Goal: Task Accomplishment & Management: Complete application form

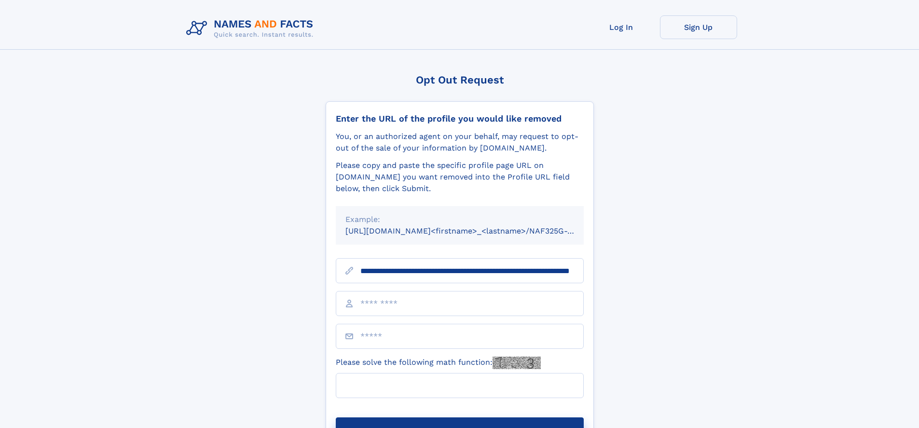
scroll to position [0, 102]
type input "**********"
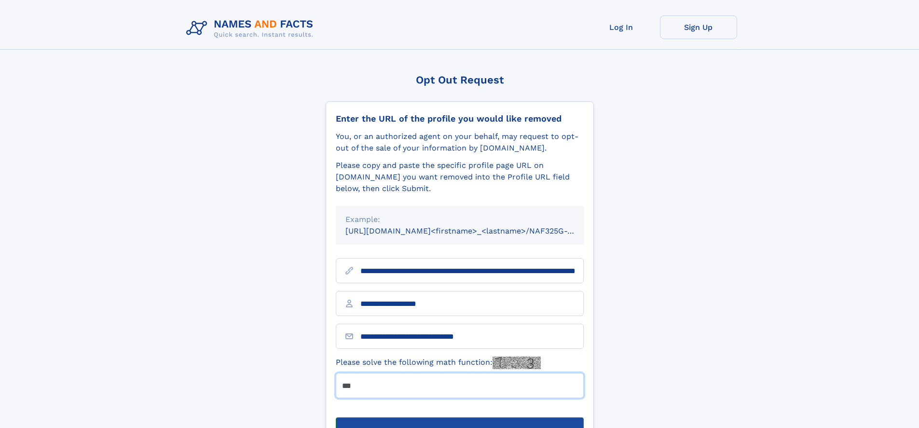
type input "***"
click at [459, 417] on button "Submit Opt Out Request" at bounding box center [460, 432] width 248 height 31
